Goal: Check status: Check status

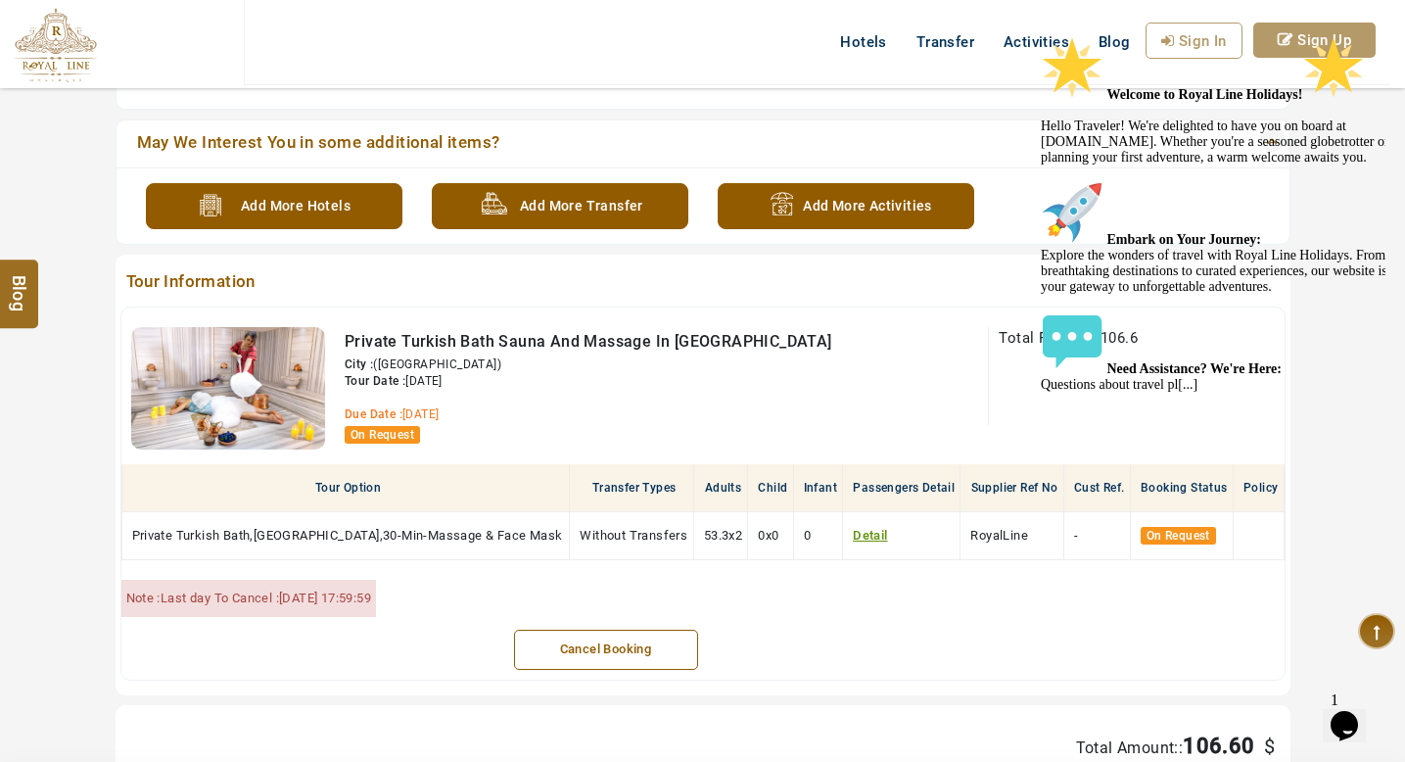
scroll to position [668, 0]
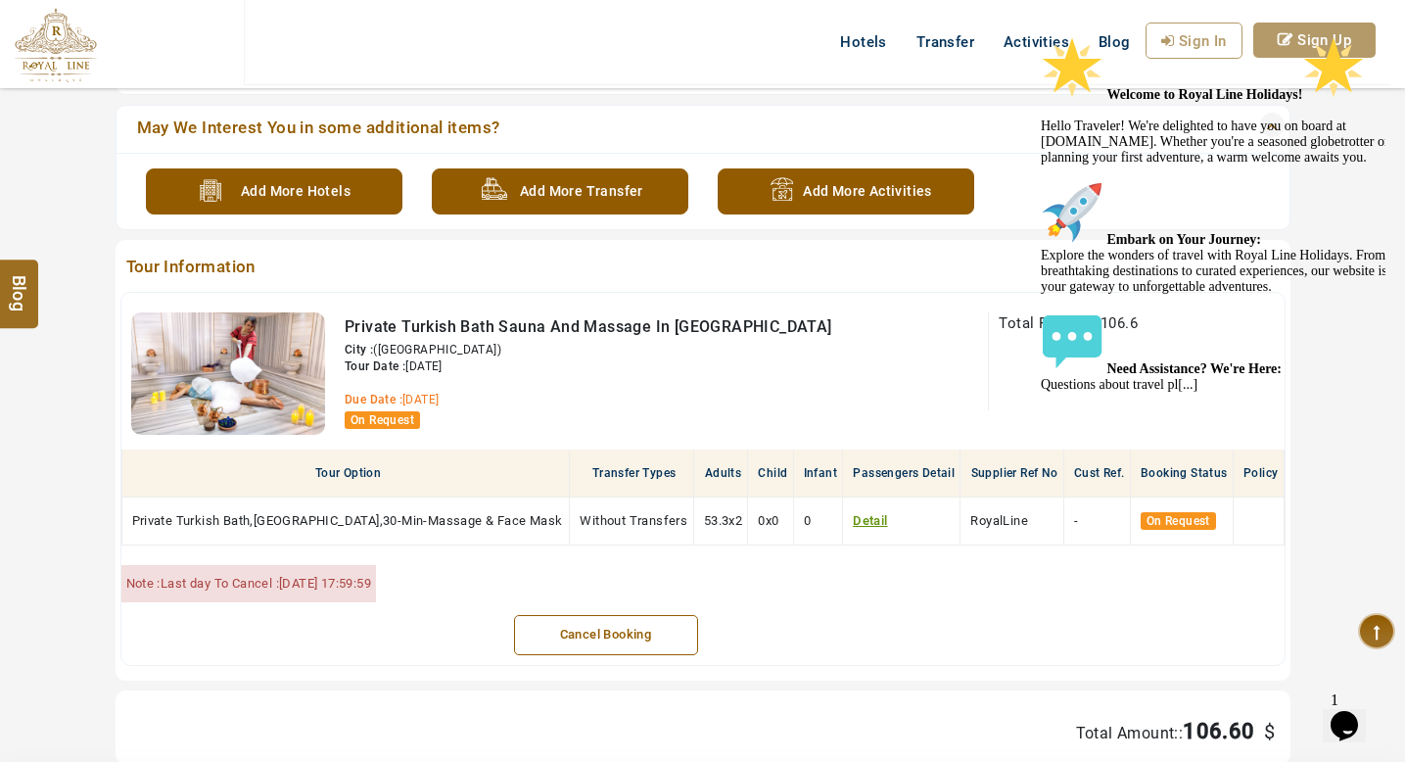
click at [1041, 36] on icon "Chat attention grabber" at bounding box center [1041, 36] width 0 height 0
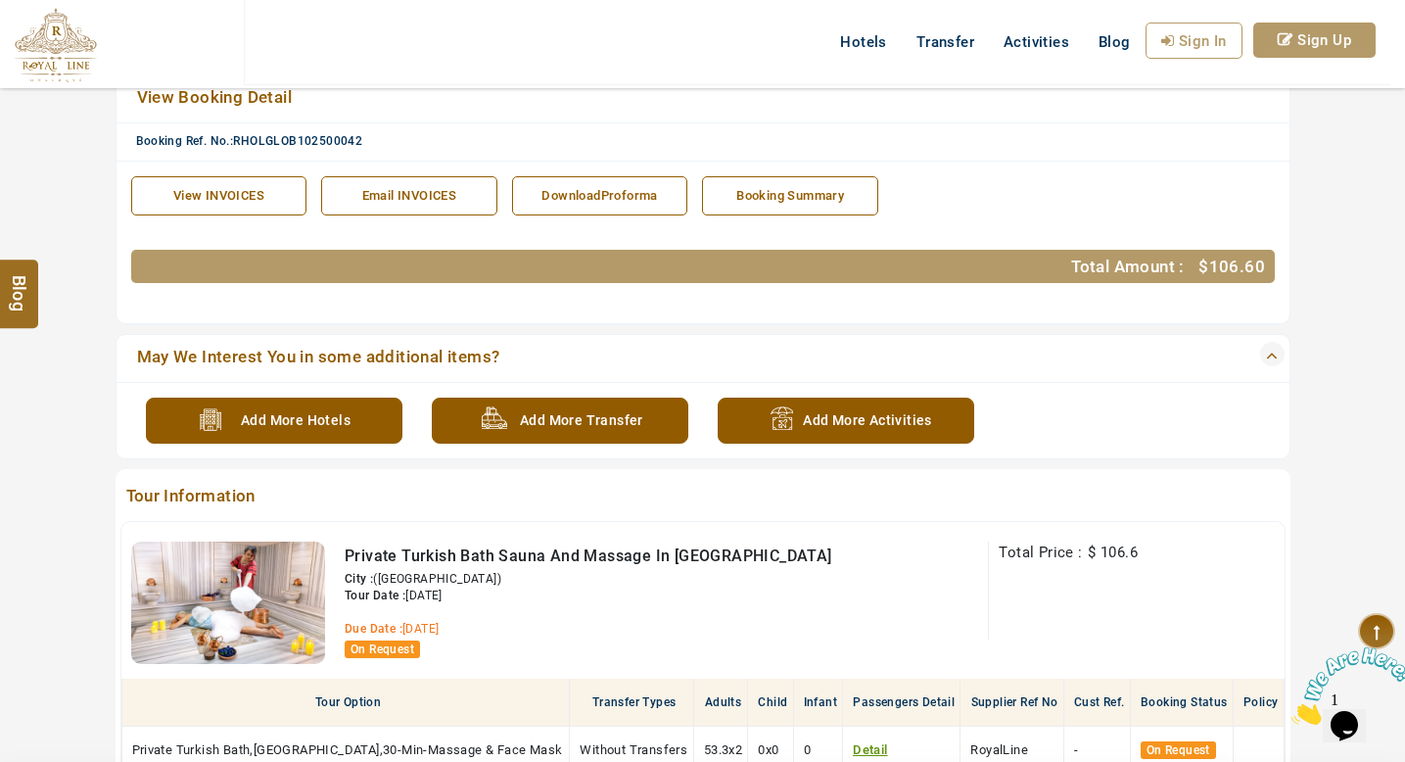
scroll to position [429, 0]
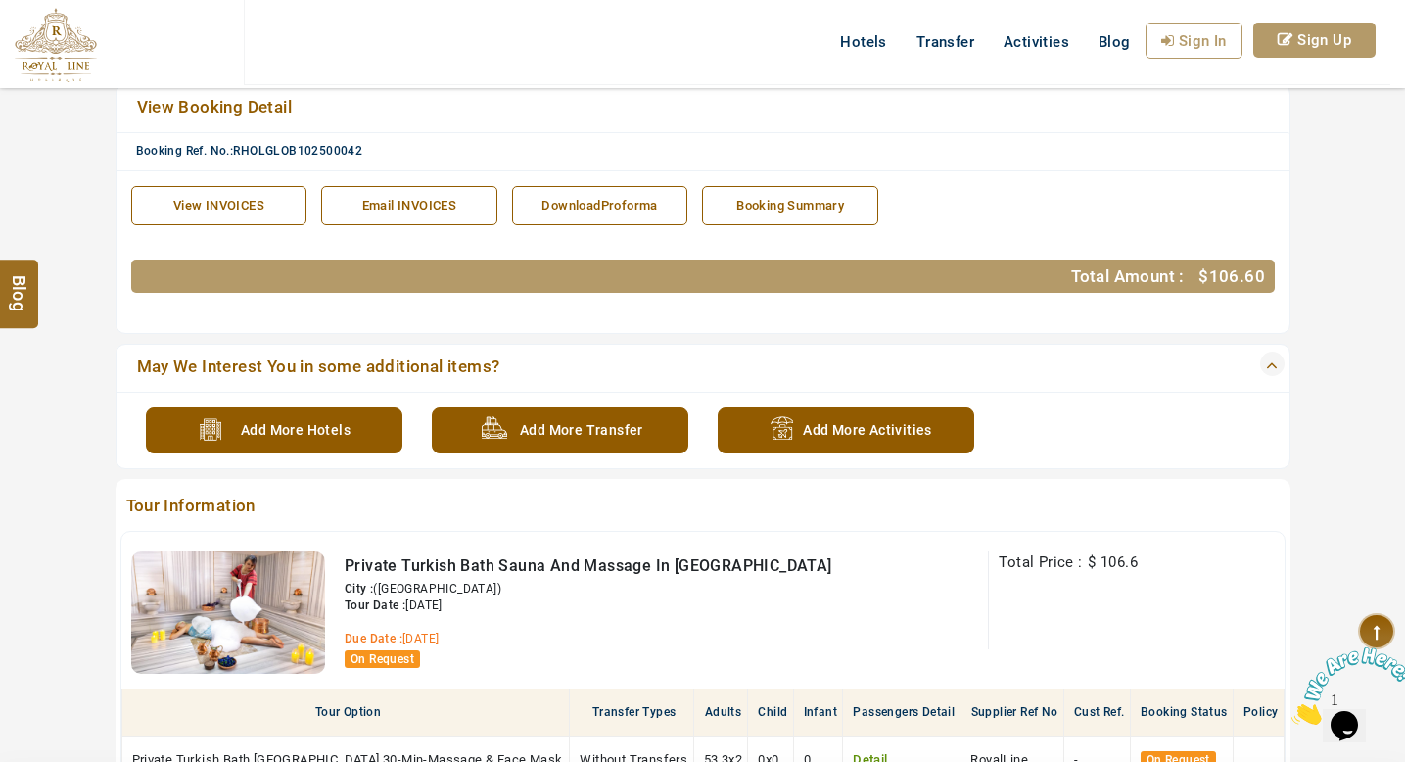
click at [246, 214] on link "View INVOICES" at bounding box center [219, 206] width 176 height 40
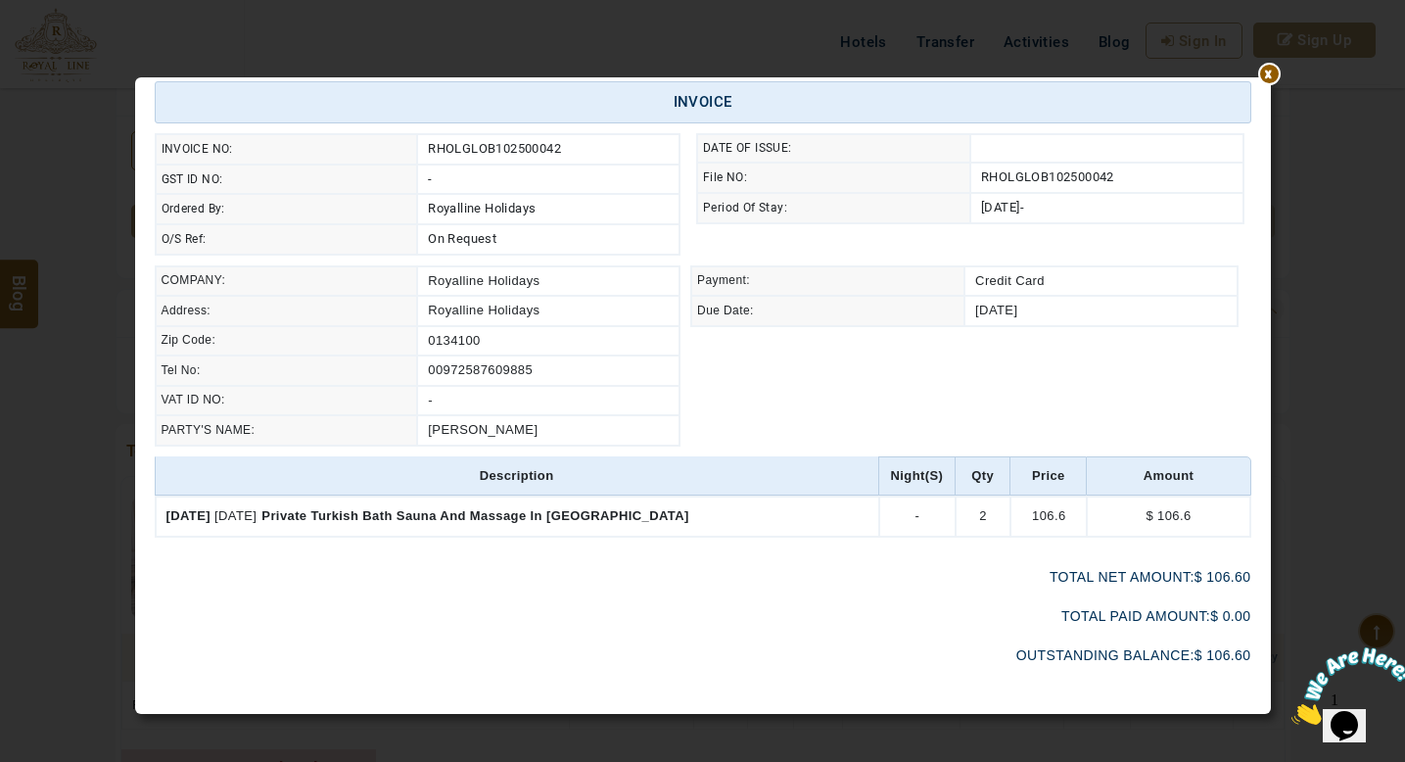
scroll to position [0, 0]
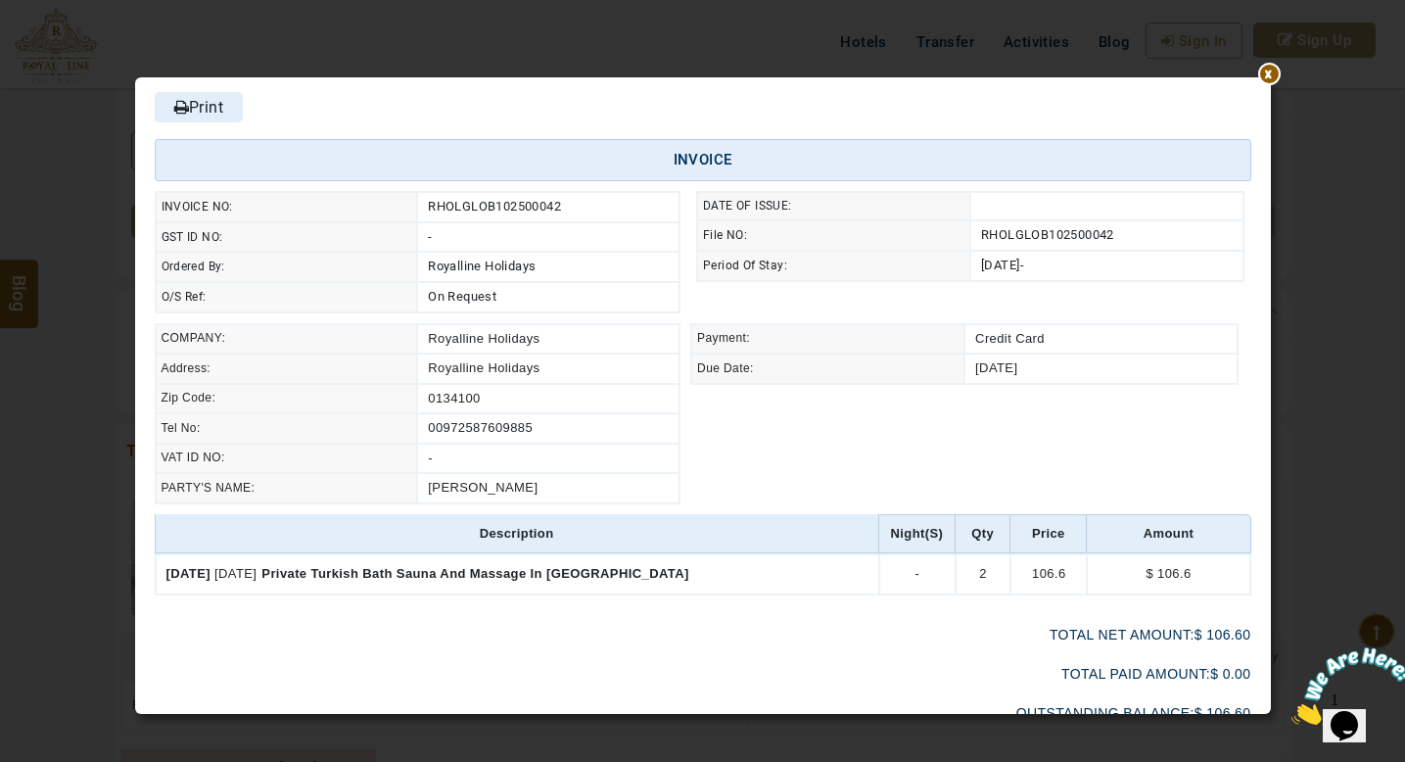
click at [1271, 77] on div at bounding box center [1271, 77] width 0 height 0
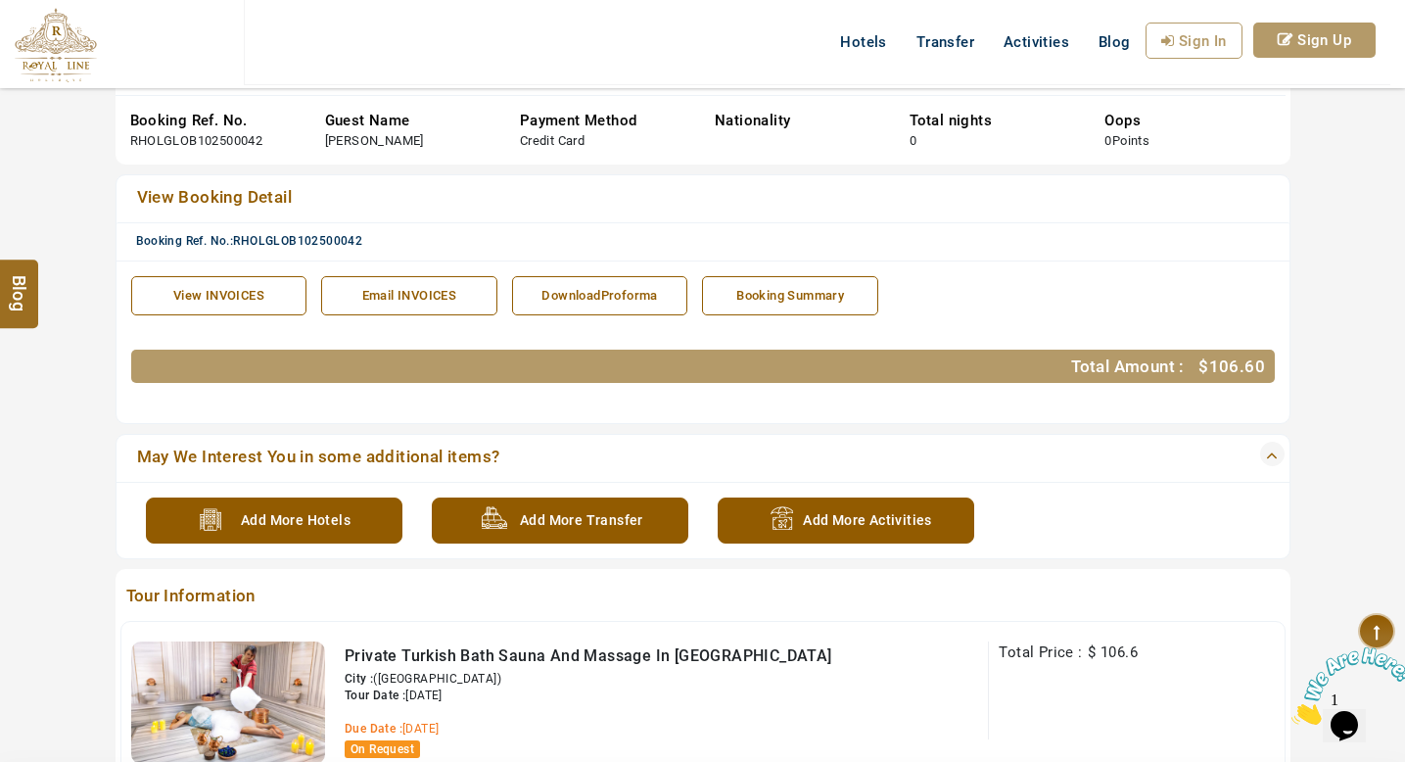
scroll to position [334, 0]
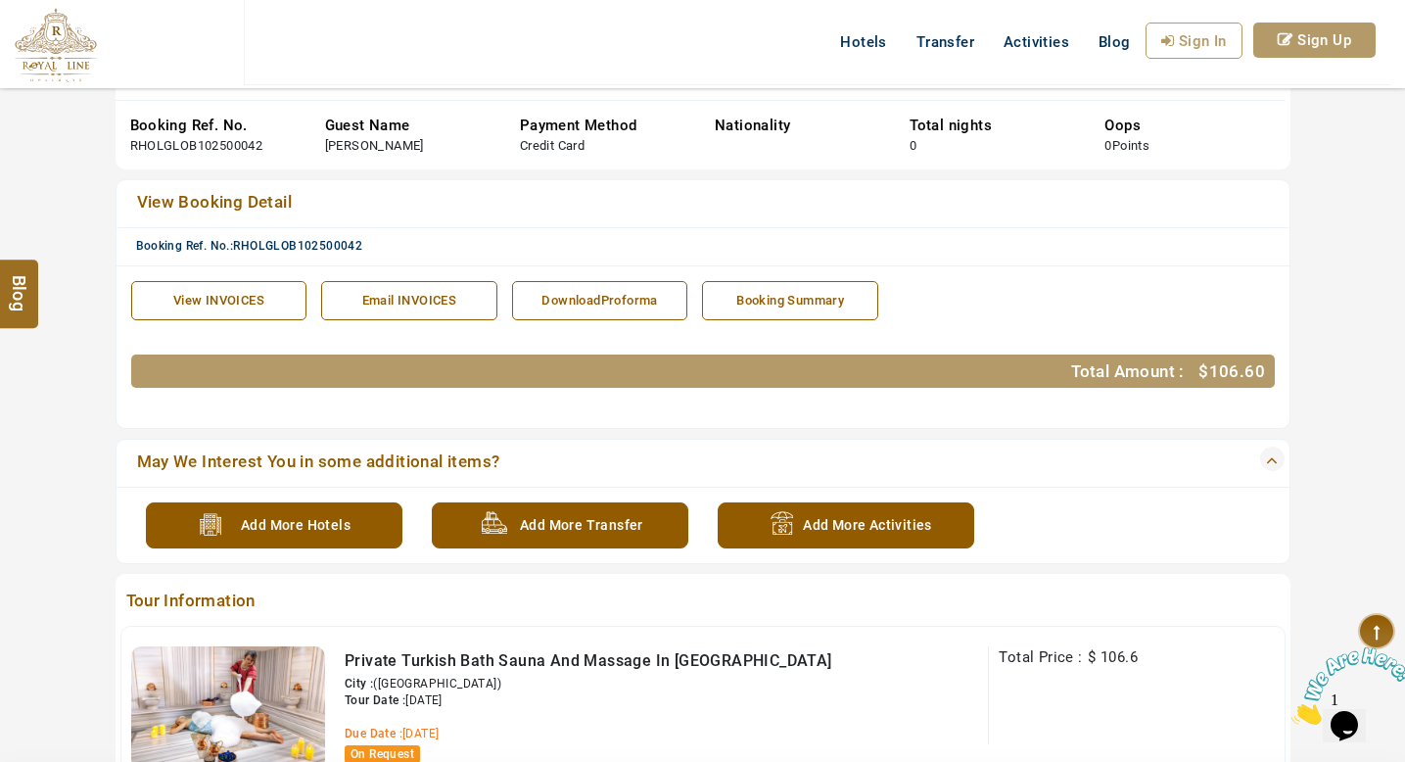
click at [574, 295] on div "DownloadProforma" at bounding box center [600, 301] width 176 height 40
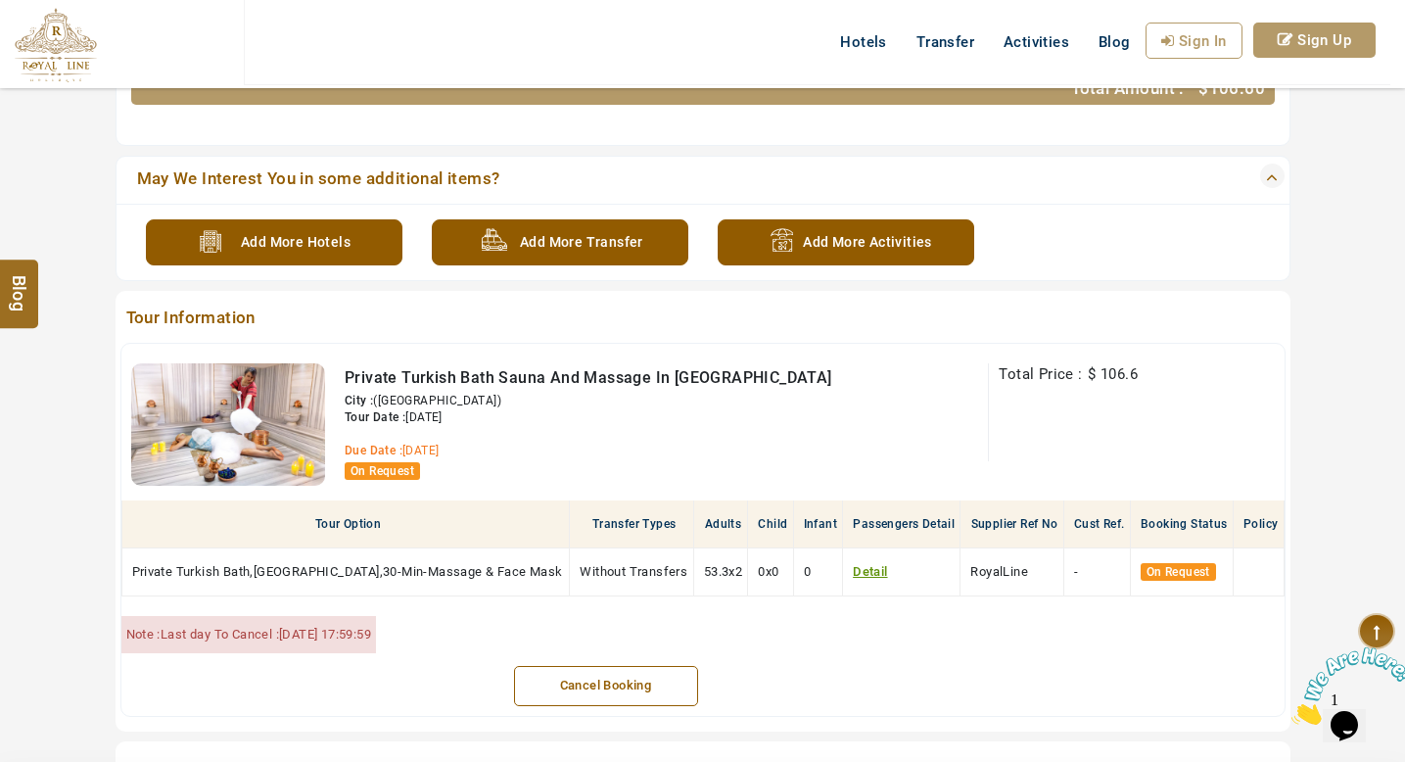
scroll to position [657, 0]
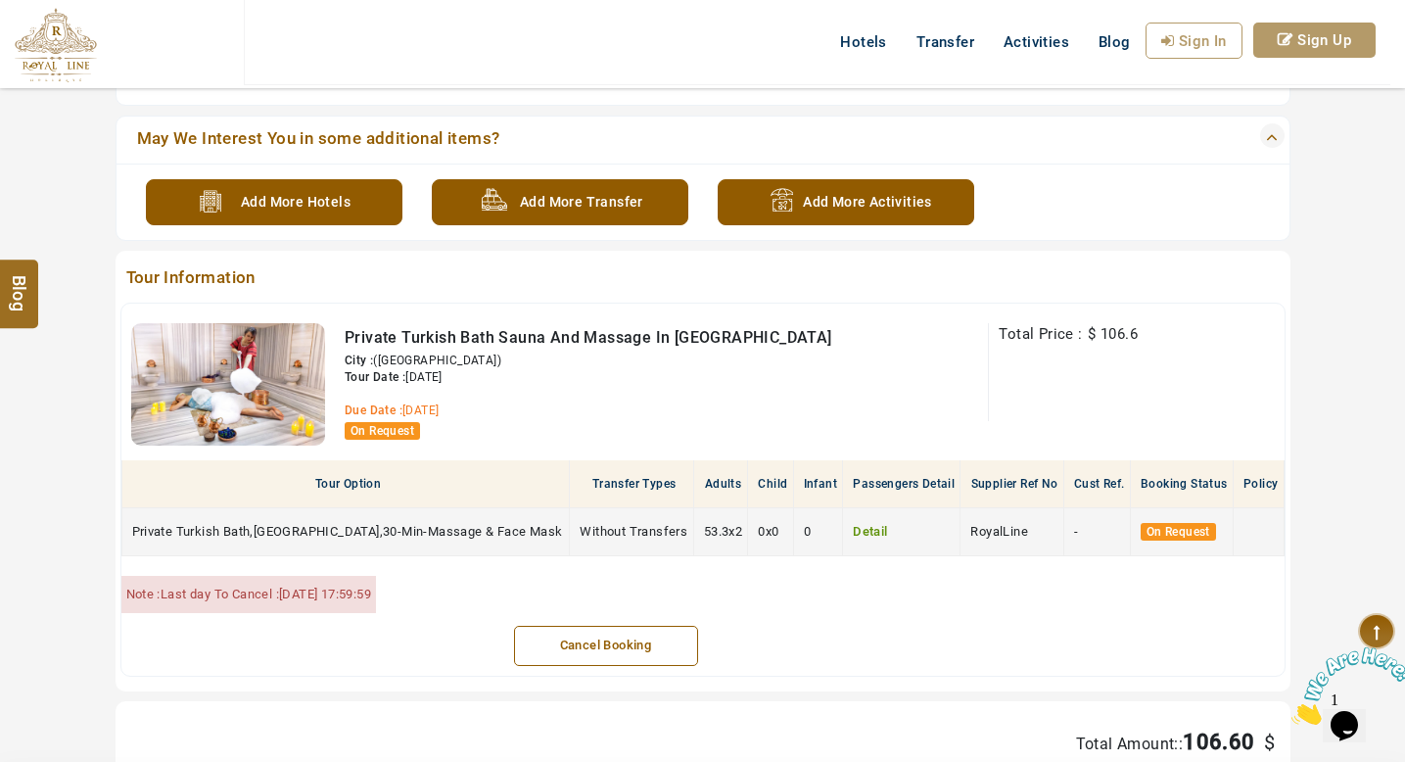
click at [853, 528] on link "Detail" at bounding box center [870, 531] width 34 height 15
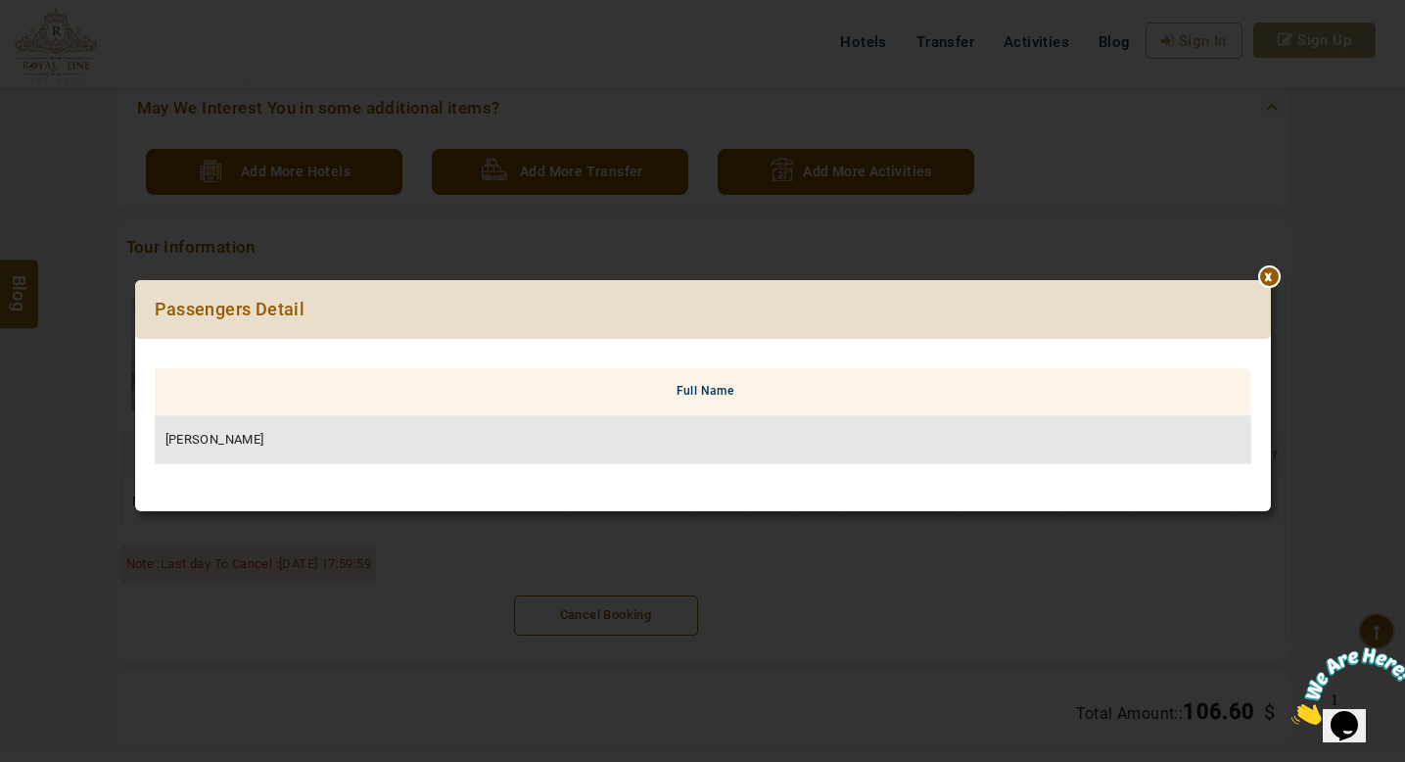
scroll to position [711, 0]
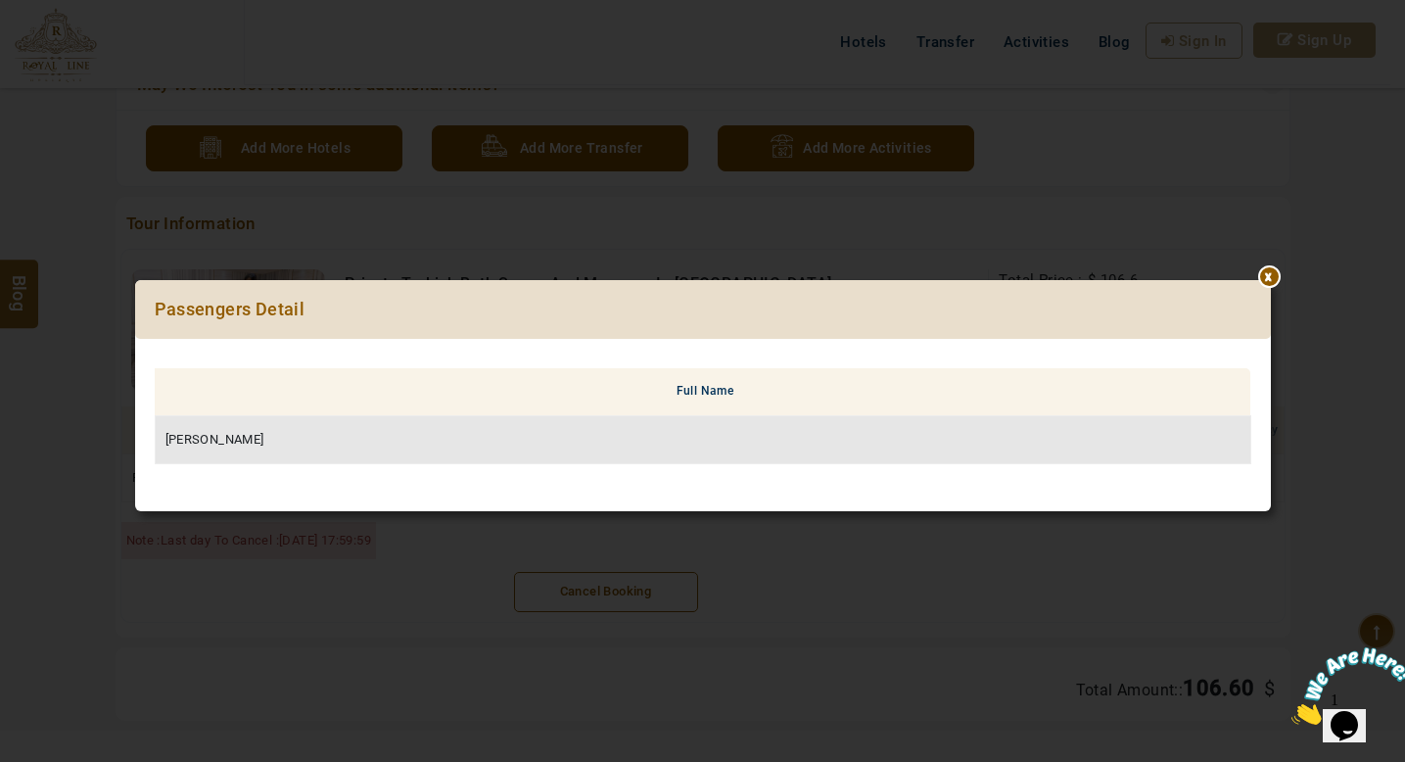
click at [1271, 280] on div at bounding box center [1271, 280] width 0 height 0
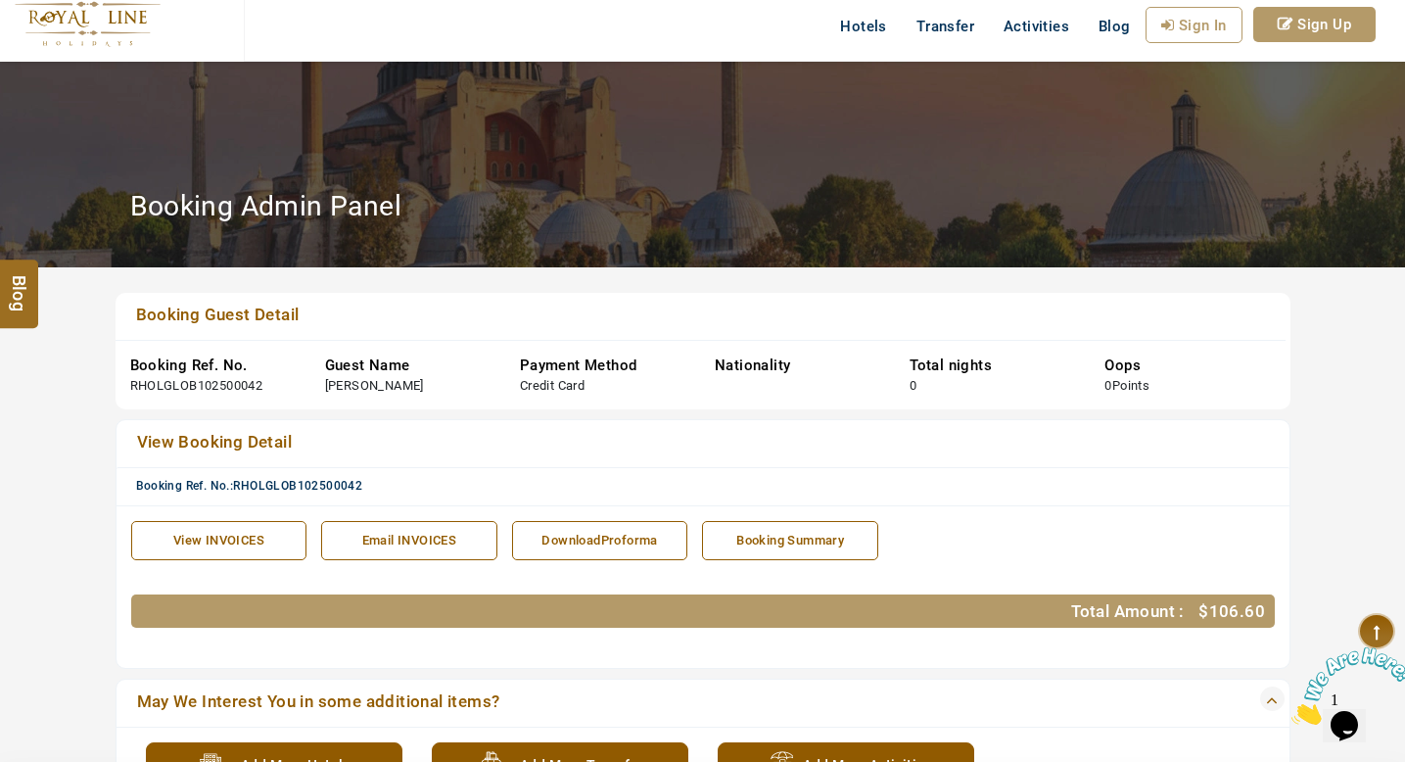
scroll to position [98, 0]
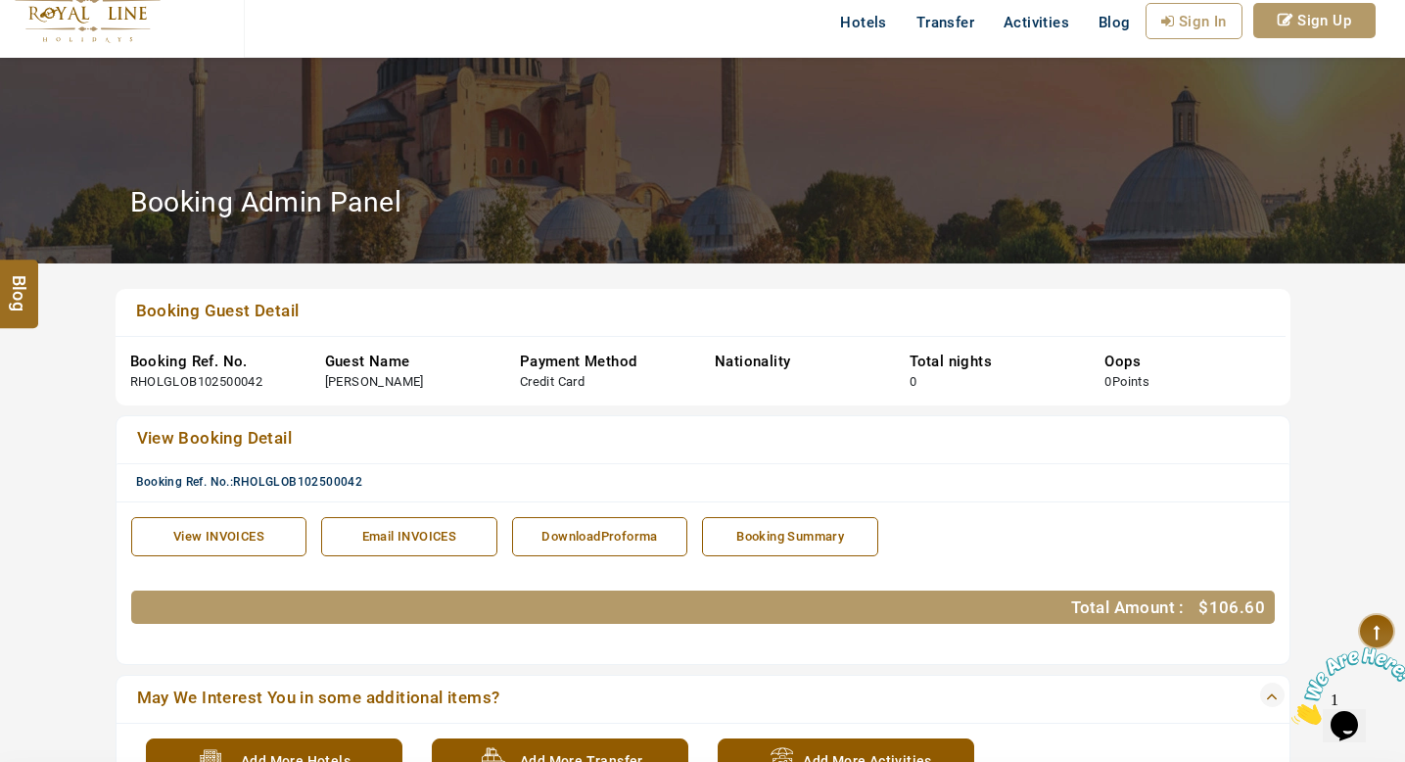
click at [801, 540] on div "Booking Summary" at bounding box center [790, 537] width 155 height 19
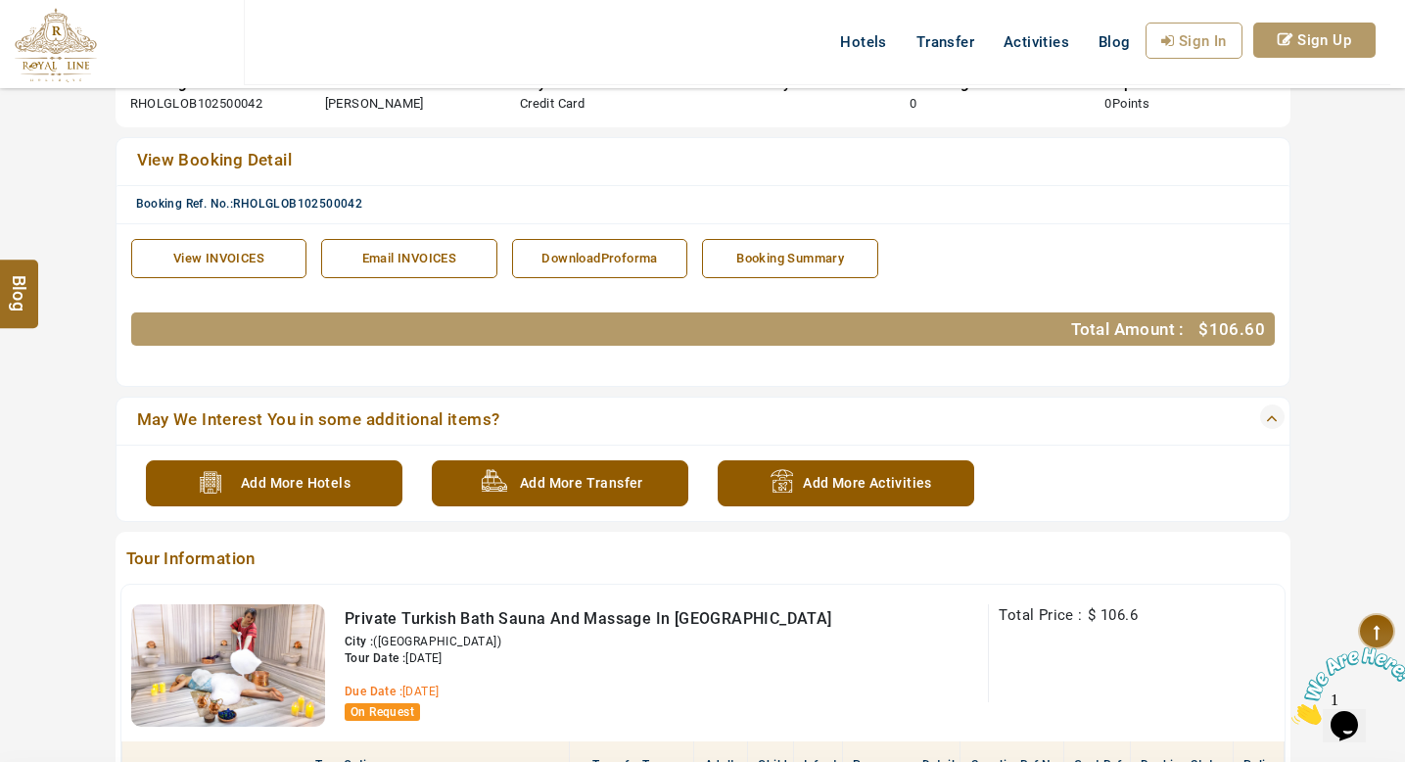
scroll to position [377, 0]
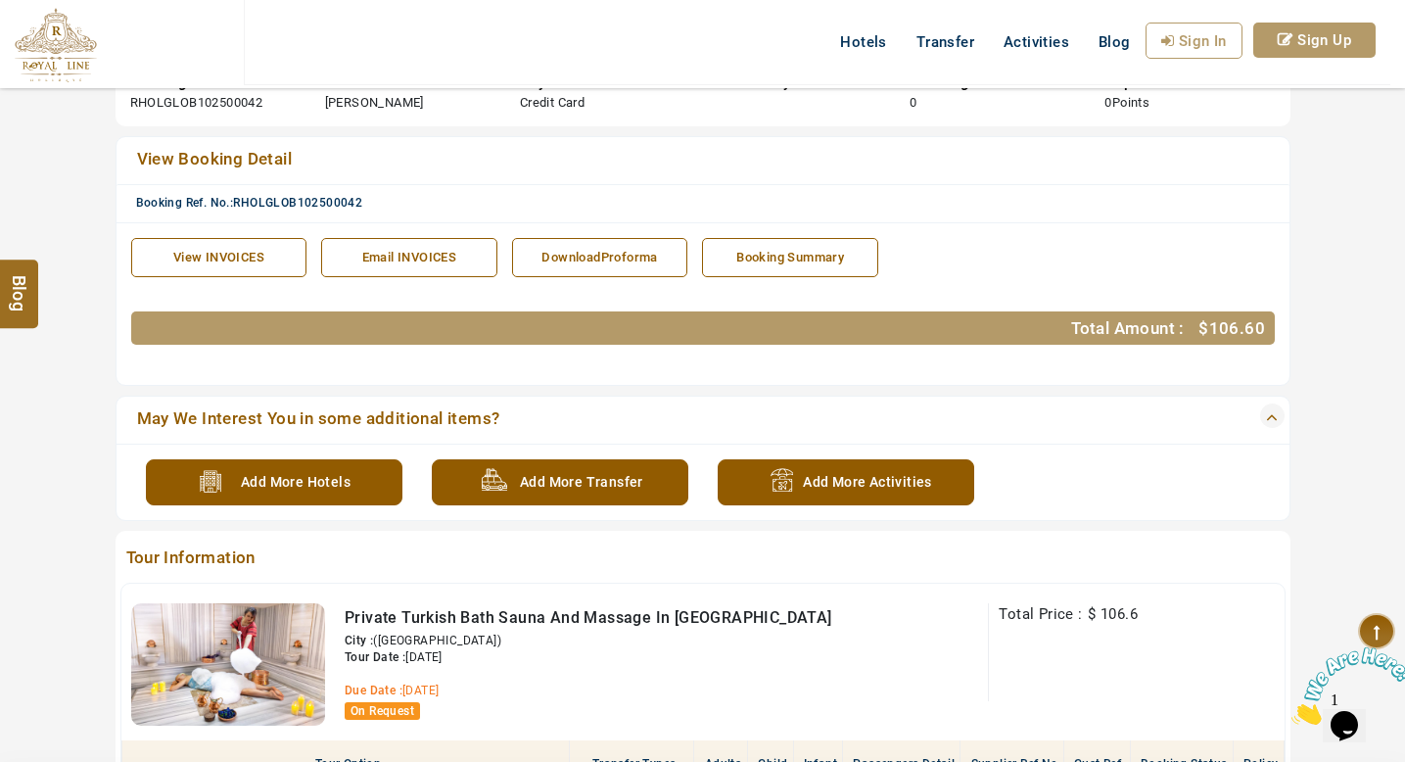
click at [220, 249] on div "View INVOICES" at bounding box center [219, 258] width 155 height 19
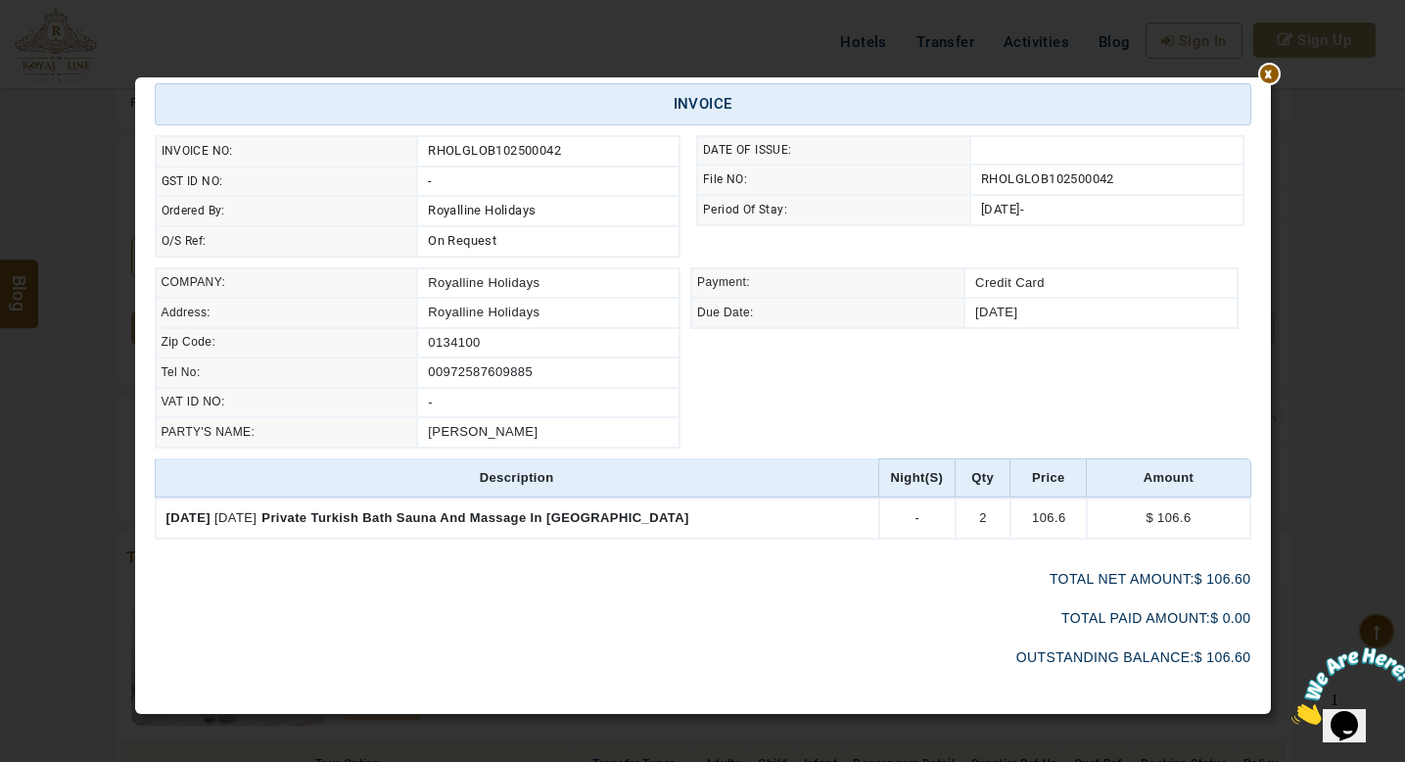
scroll to position [58, 0]
